Goal: Contribute content: Add original content to the website for others to see

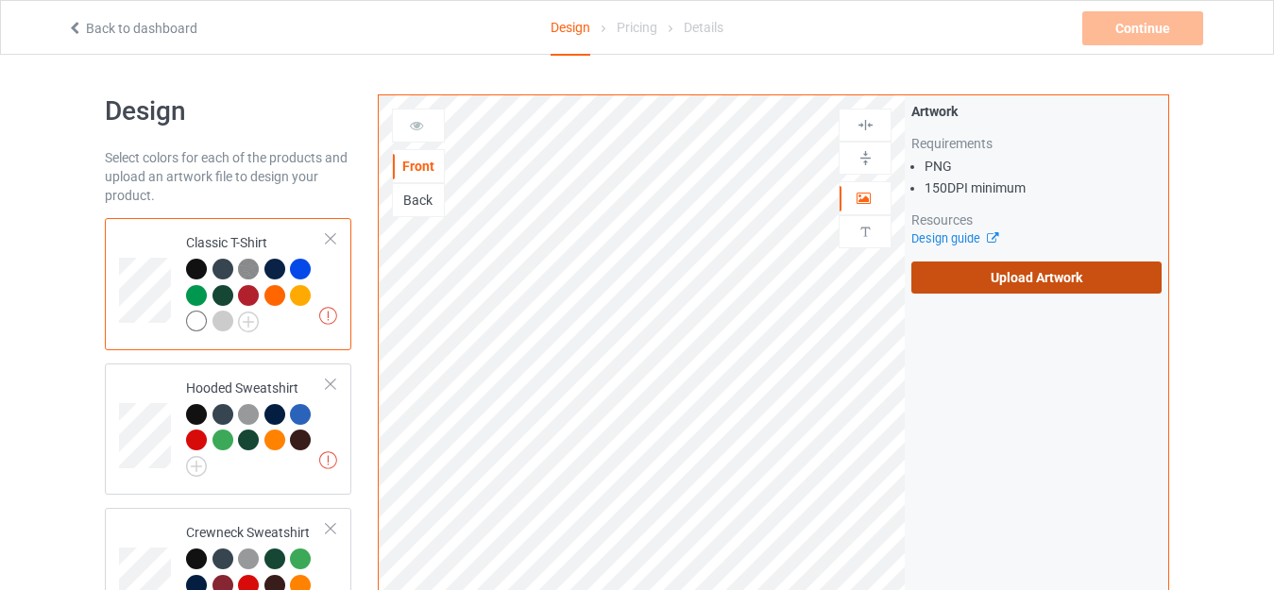
click at [944, 283] on label "Upload Artwork" at bounding box center [1036, 278] width 250 height 32
click at [0, 0] on input "Upload Artwork" at bounding box center [0, 0] width 0 height 0
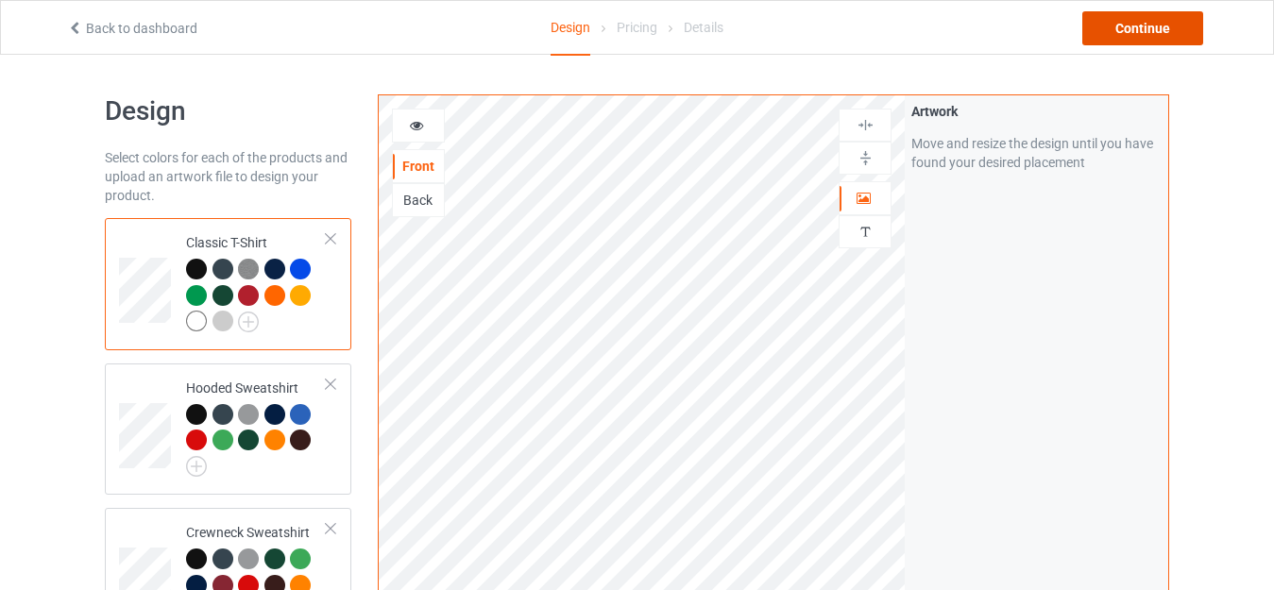
click at [1099, 25] on div "Continue" at bounding box center [1142, 28] width 121 height 34
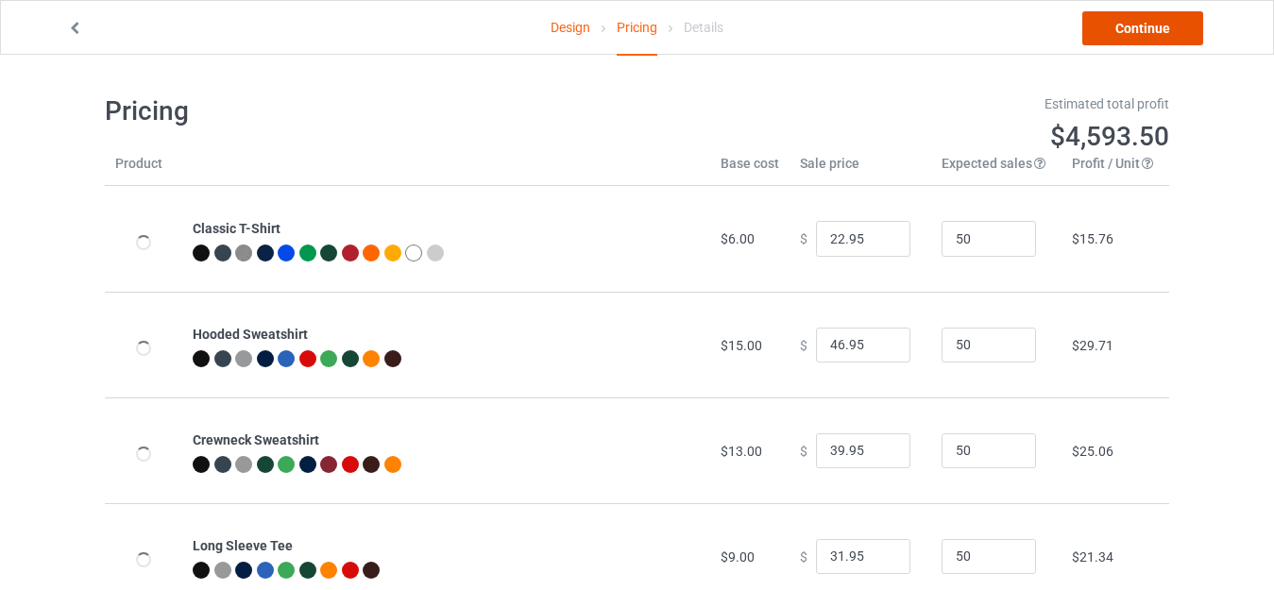
click at [1107, 30] on link "Continue" at bounding box center [1142, 28] width 121 height 34
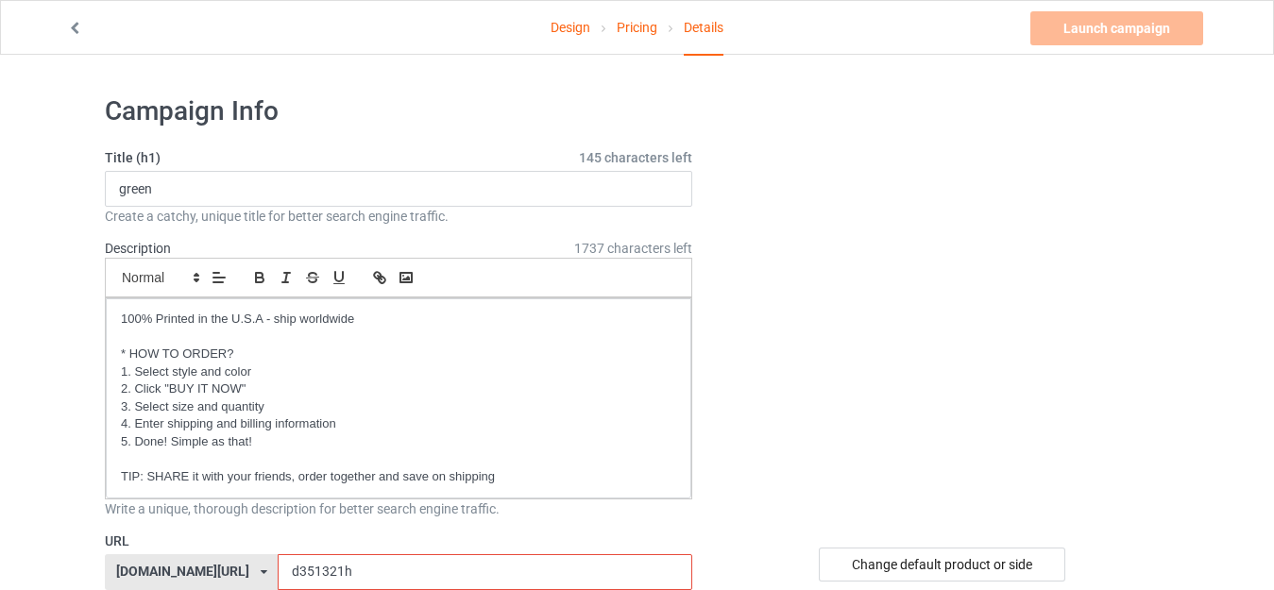
click at [278, 554] on input "d351321h" at bounding box center [485, 572] width 414 height 36
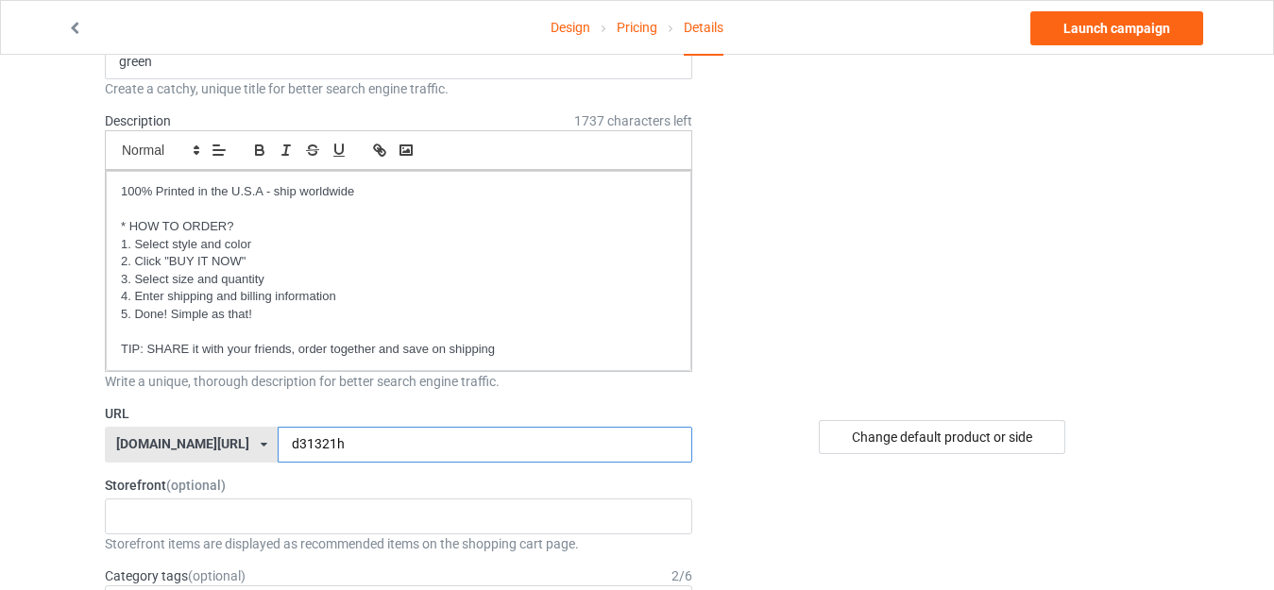
scroll to position [94, 0]
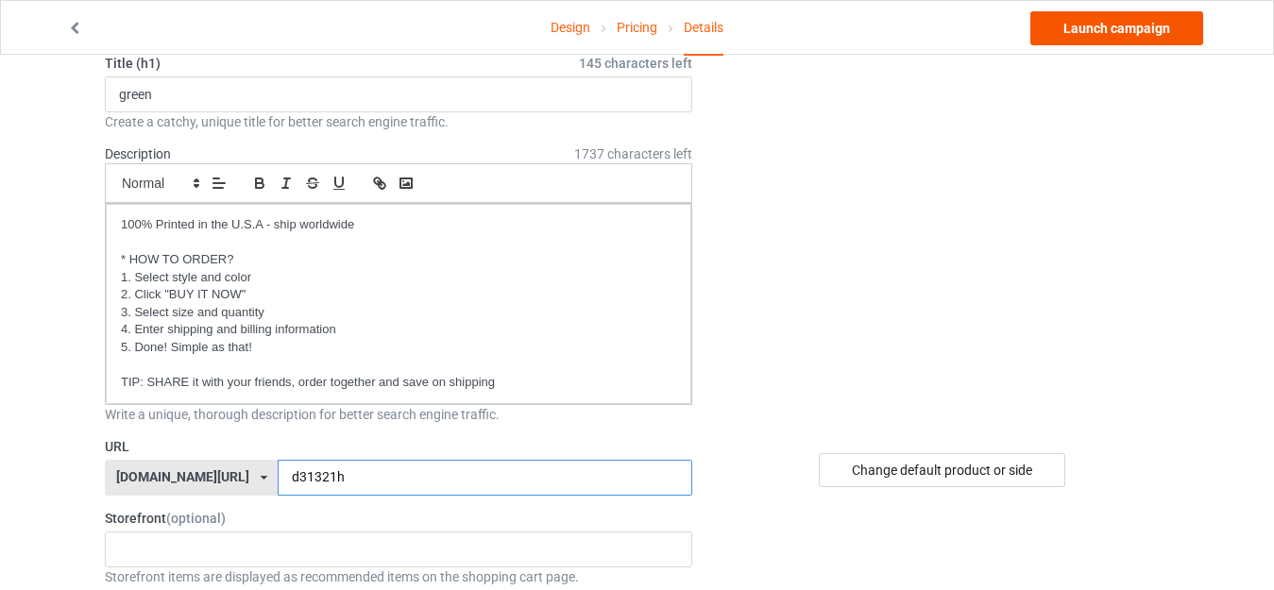
type input "d31321h"
click at [1099, 40] on link "Launch campaign" at bounding box center [1116, 28] width 173 height 34
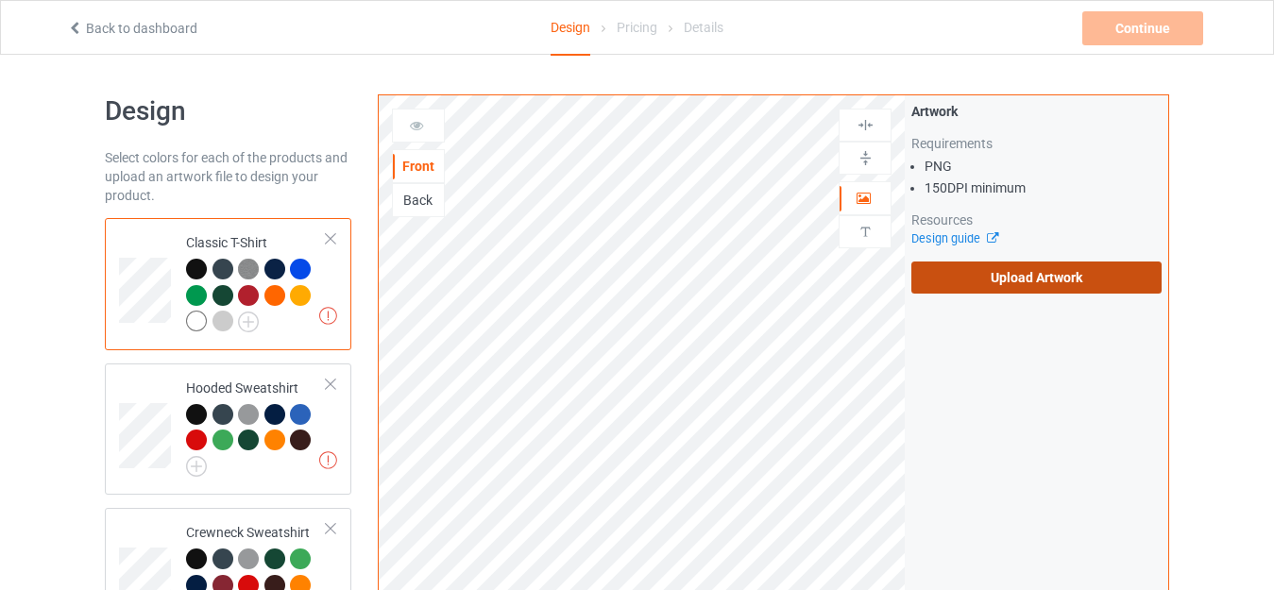
click at [1005, 282] on label "Upload Artwork" at bounding box center [1036, 278] width 250 height 32
click at [0, 0] on input "Upload Artwork" at bounding box center [0, 0] width 0 height 0
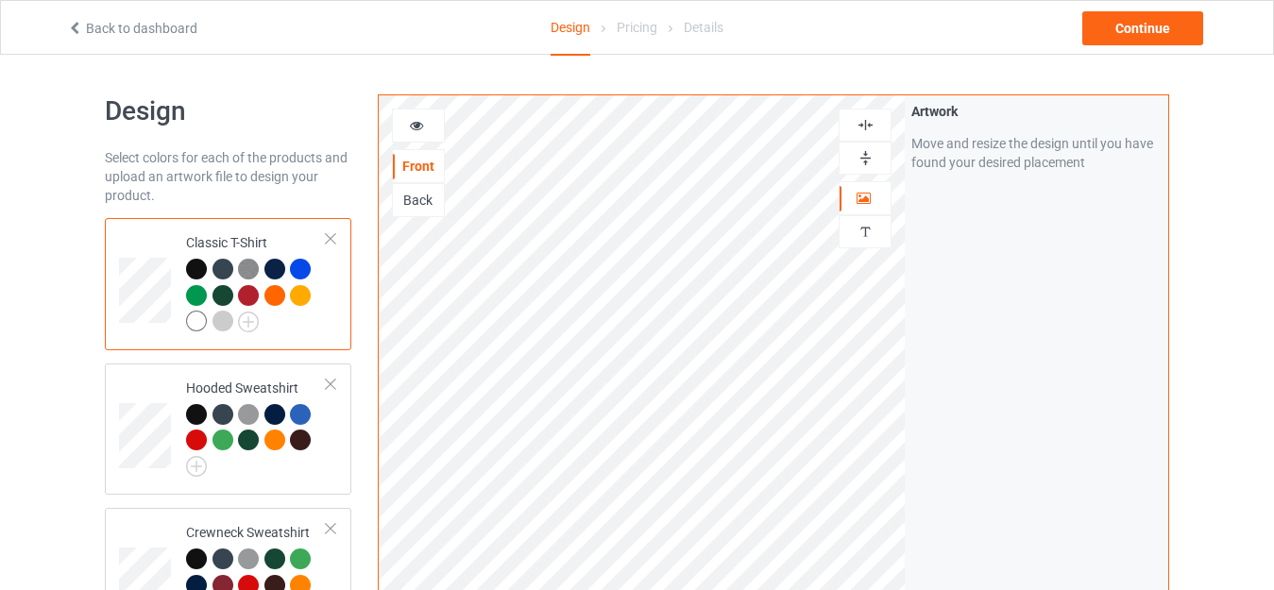
click at [920, 344] on div "Artwork Move and resize the design until you have found your desired placement" at bounding box center [1037, 454] width 264 height 718
click at [1111, 30] on div "Continue" at bounding box center [1142, 28] width 121 height 34
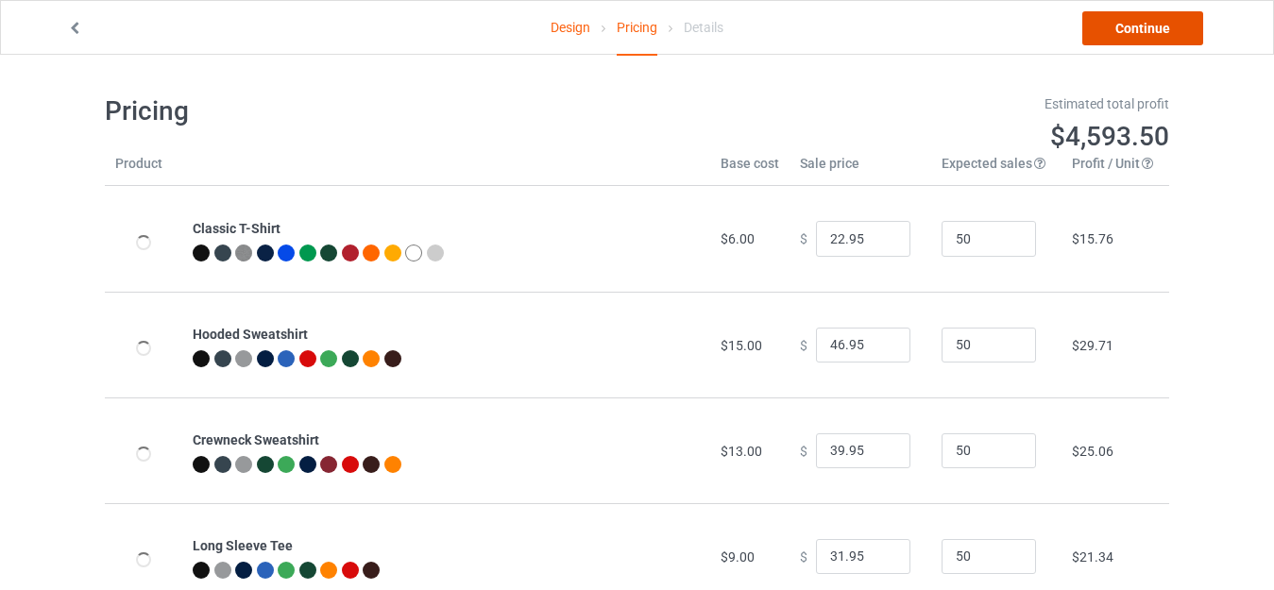
click at [1145, 33] on link "Continue" at bounding box center [1142, 28] width 121 height 34
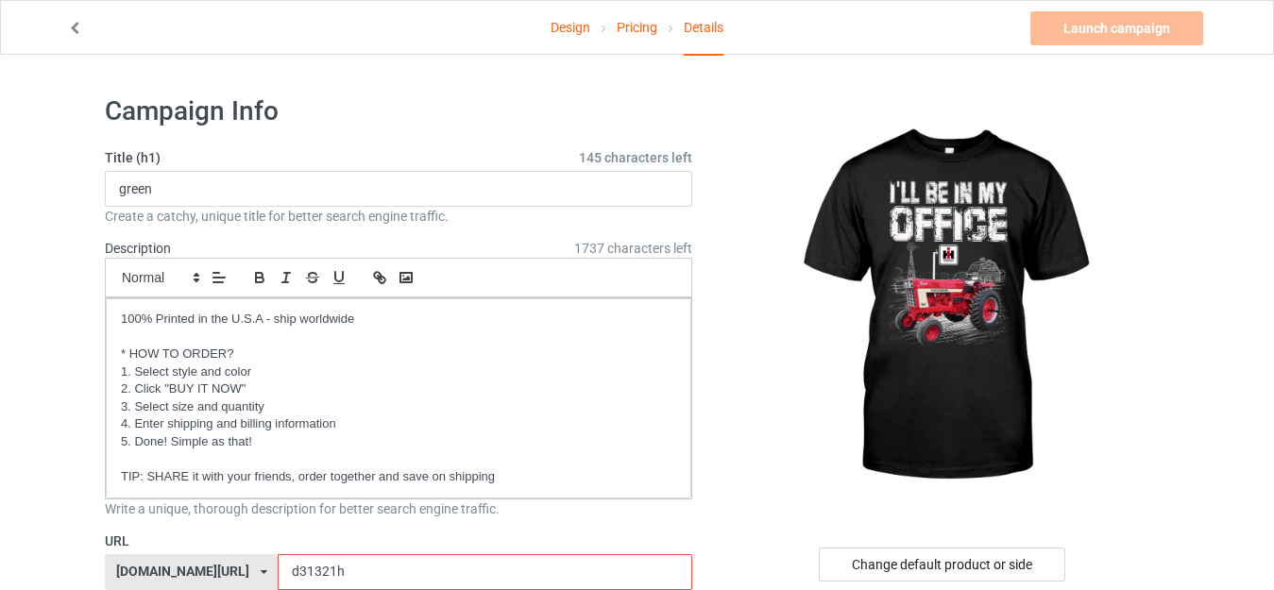
scroll to position [189, 0]
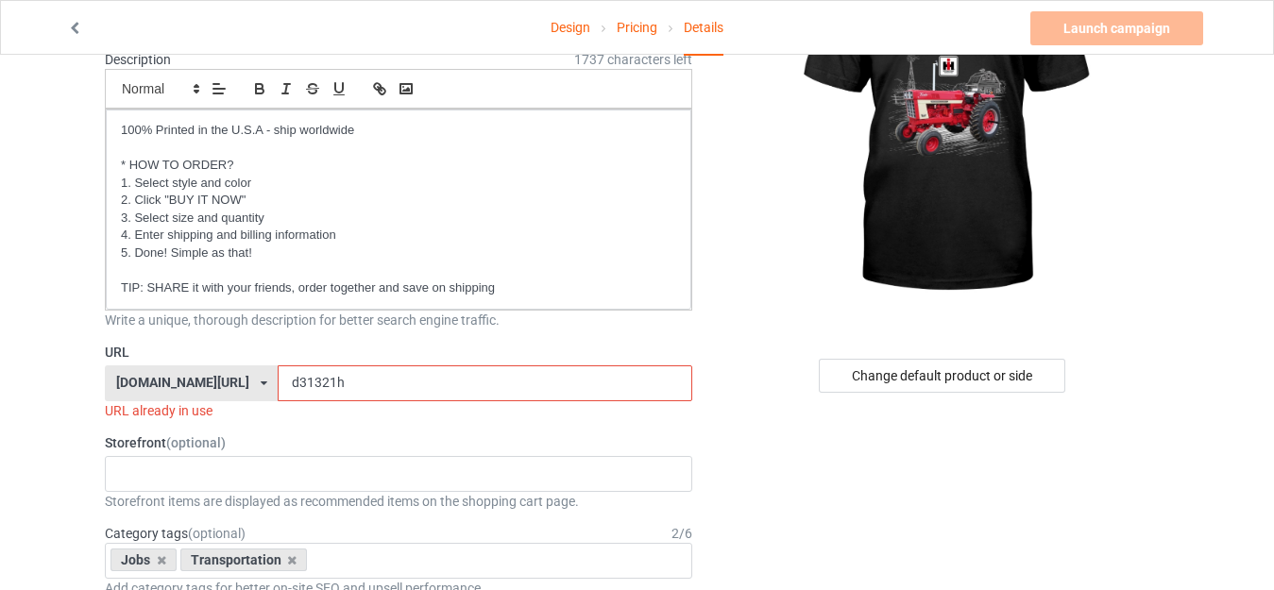
click at [287, 386] on input "d31321h" at bounding box center [485, 384] width 414 height 36
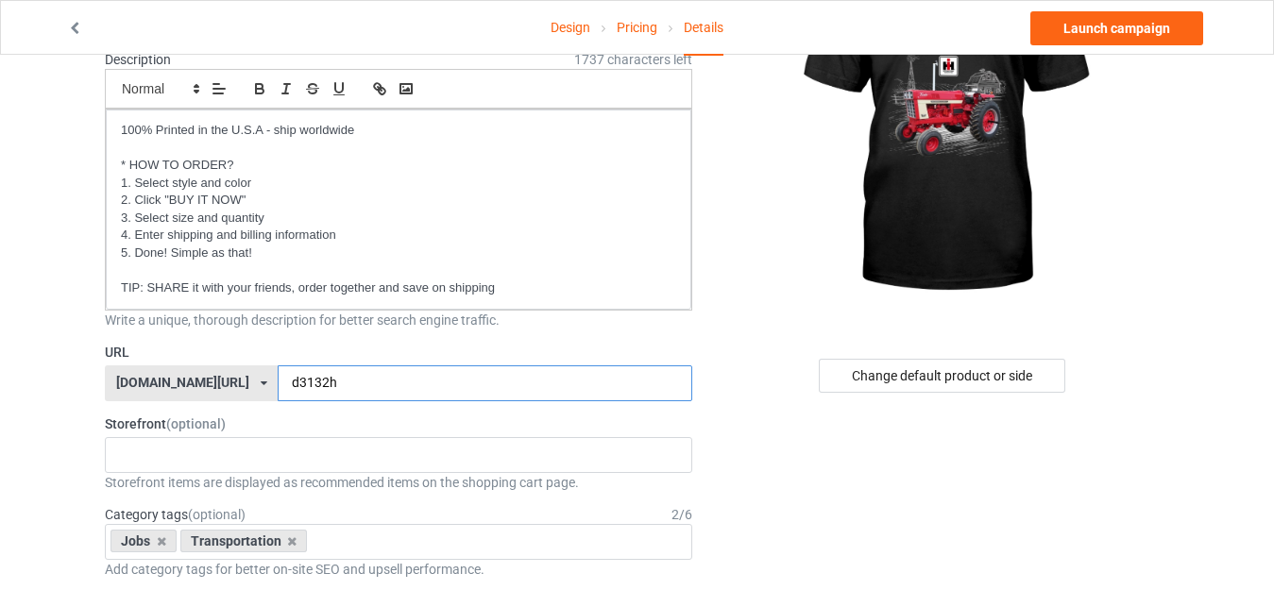
scroll to position [94, 0]
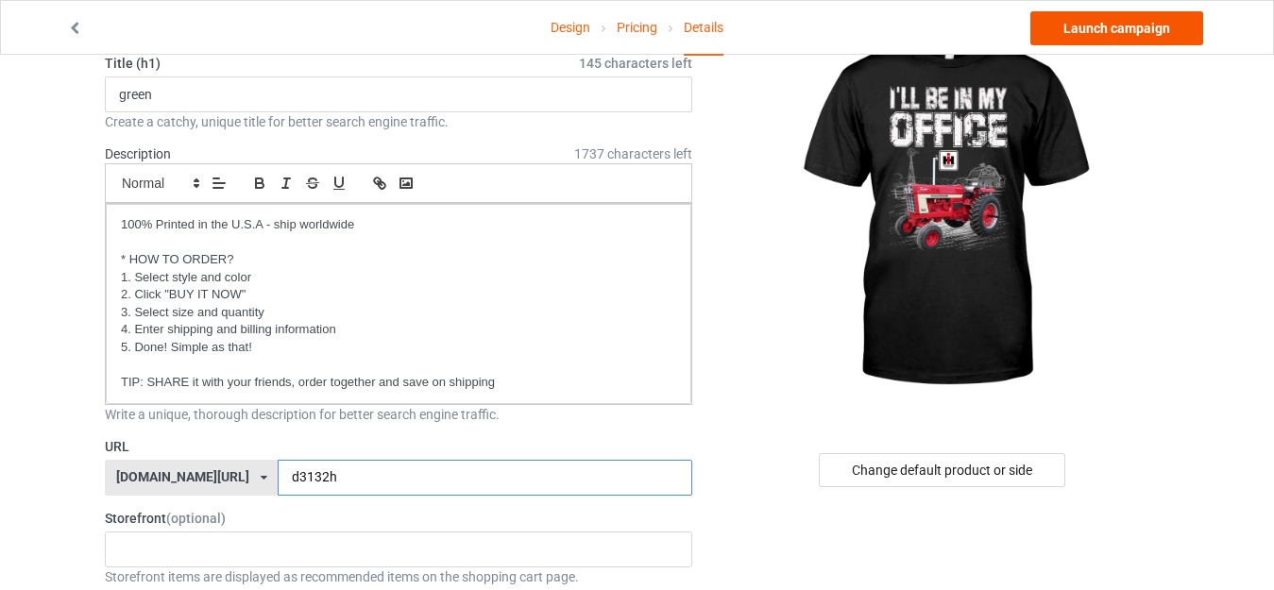
type input "d3132h"
click at [1064, 32] on link "Launch campaign" at bounding box center [1116, 28] width 173 height 34
